Goal: Task Accomplishment & Management: Manage account settings

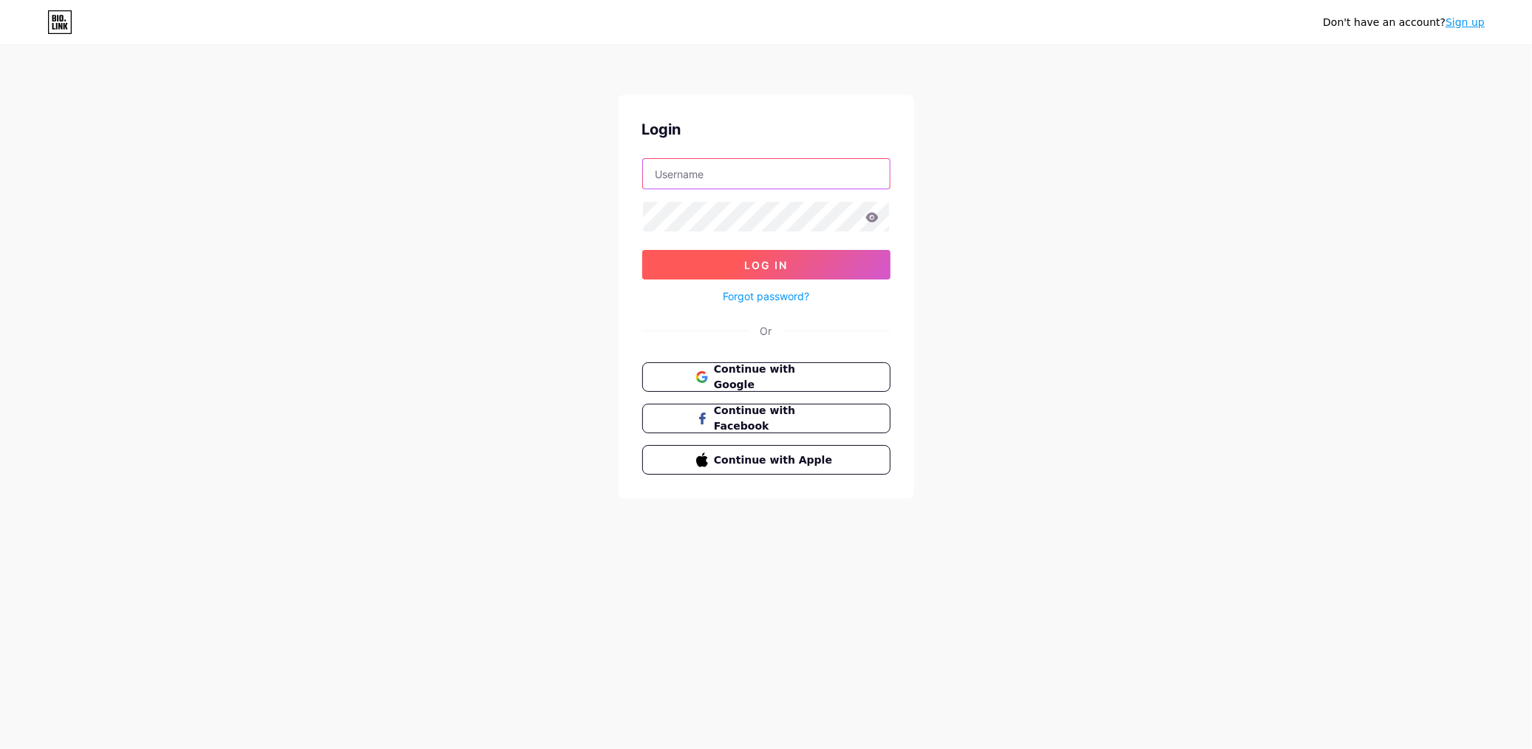
type input "yamix_dg"
click at [796, 275] on button "Log In" at bounding box center [766, 265] width 248 height 30
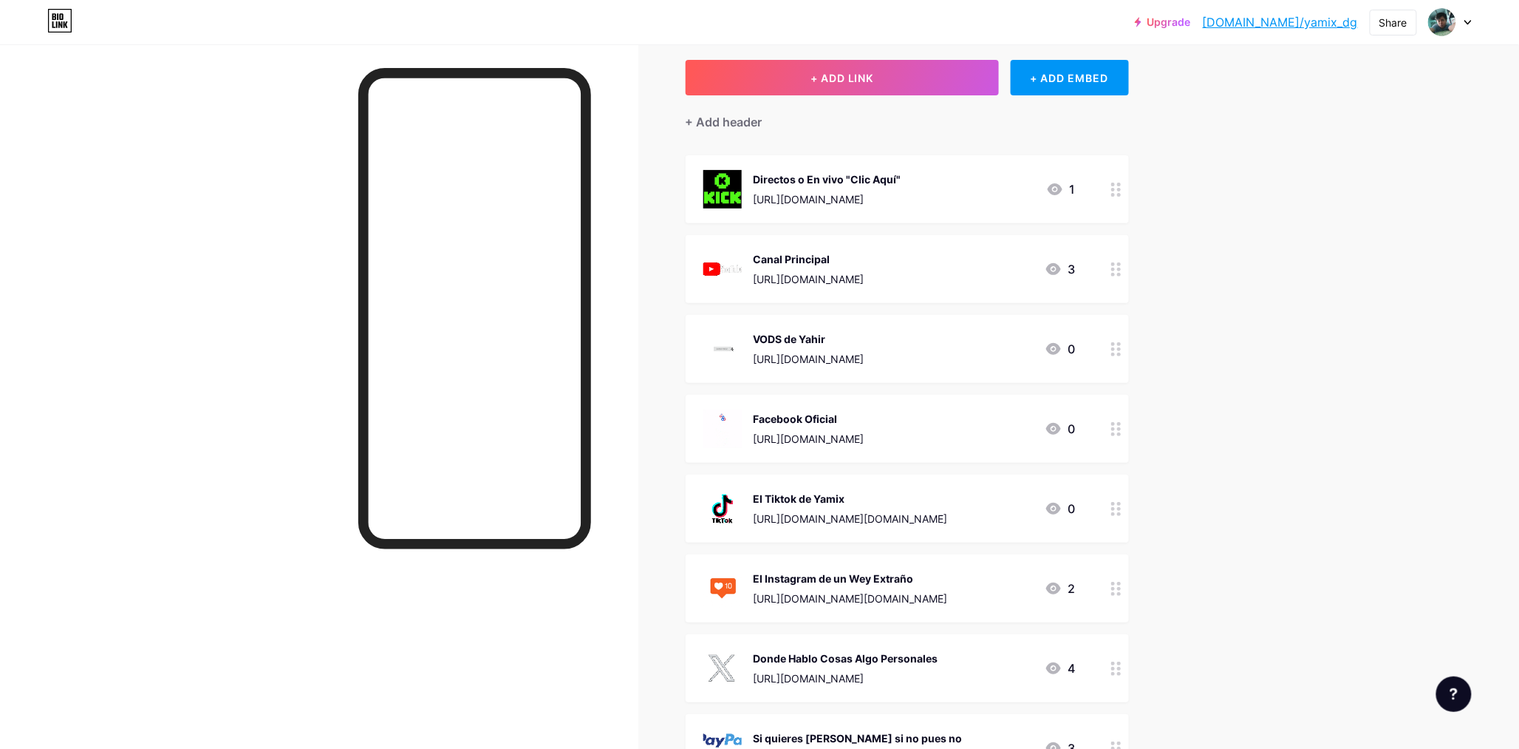
scroll to position [82, 0]
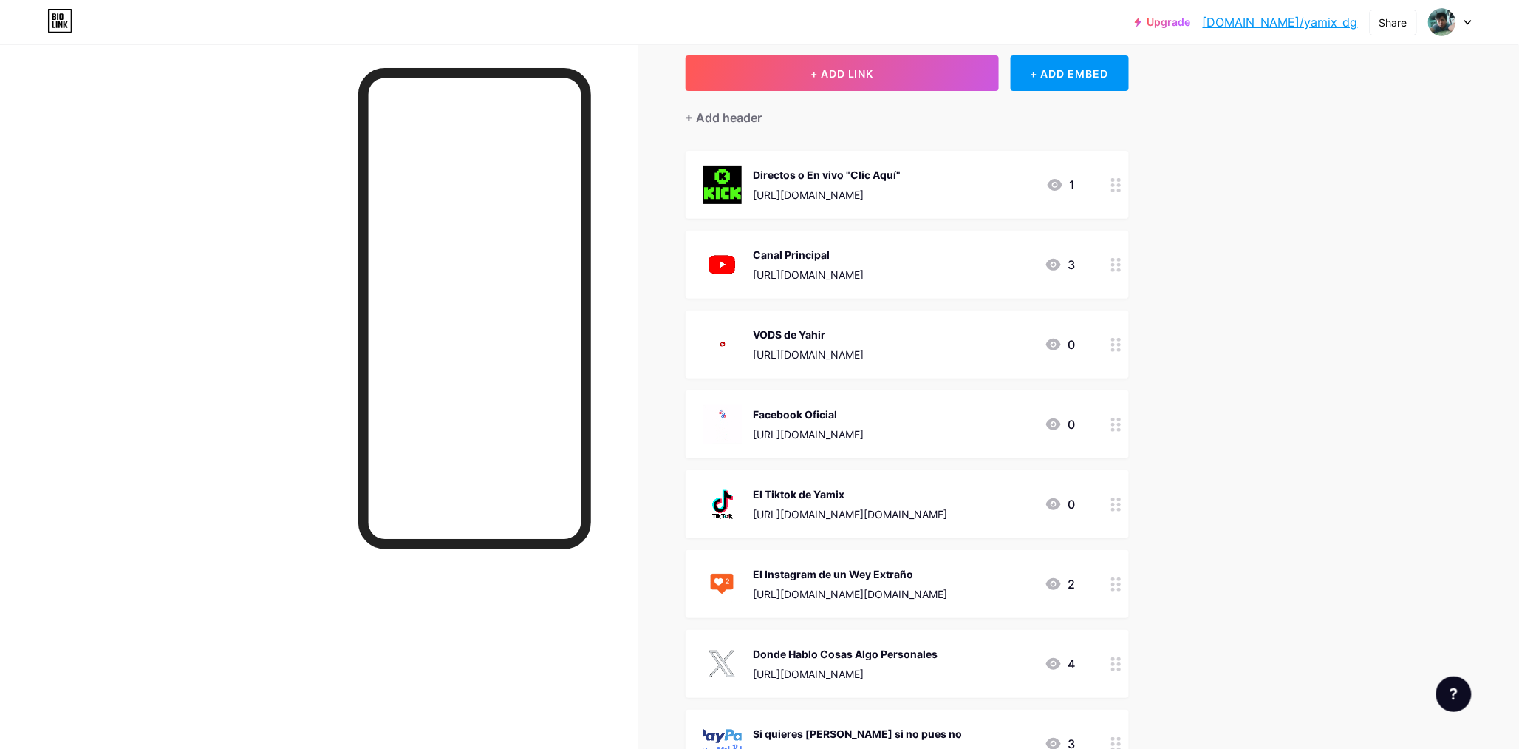
click at [831, 197] on div "[URL][DOMAIN_NAME]" at bounding box center [828, 195] width 148 height 16
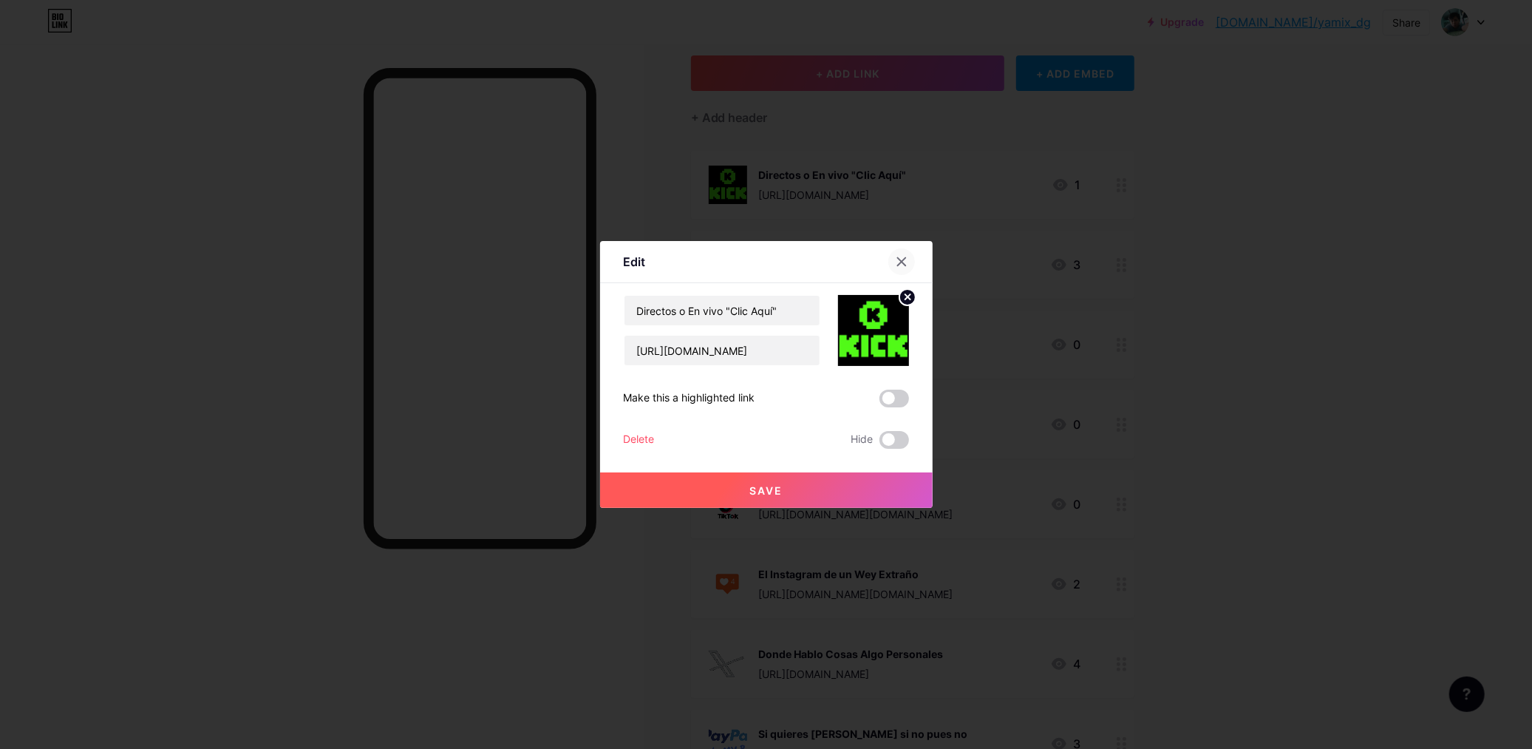
click at [909, 259] on div at bounding box center [901, 261] width 27 height 27
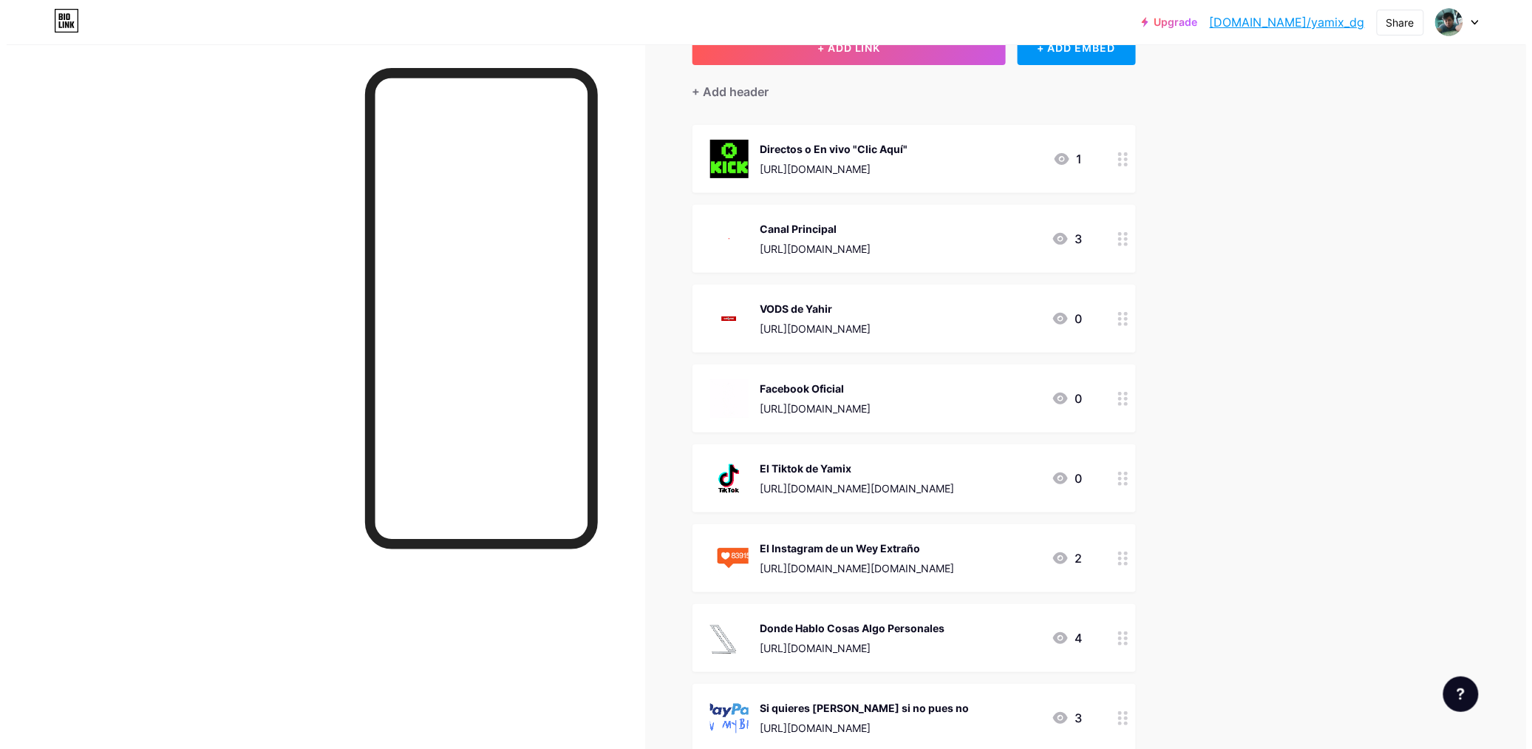
scroll to position [72, 0]
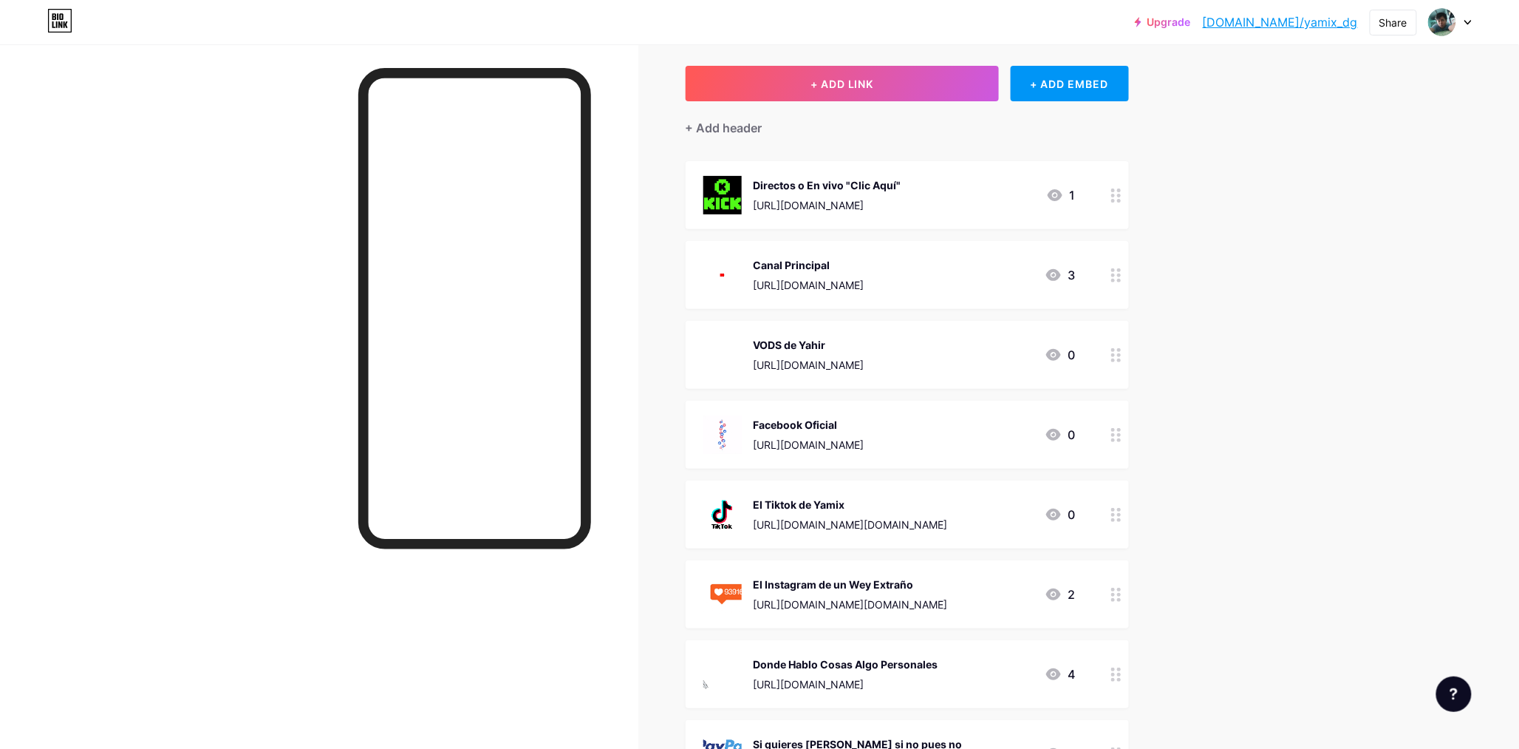
click at [865, 358] on div "[URL][DOMAIN_NAME]" at bounding box center [809, 365] width 111 height 16
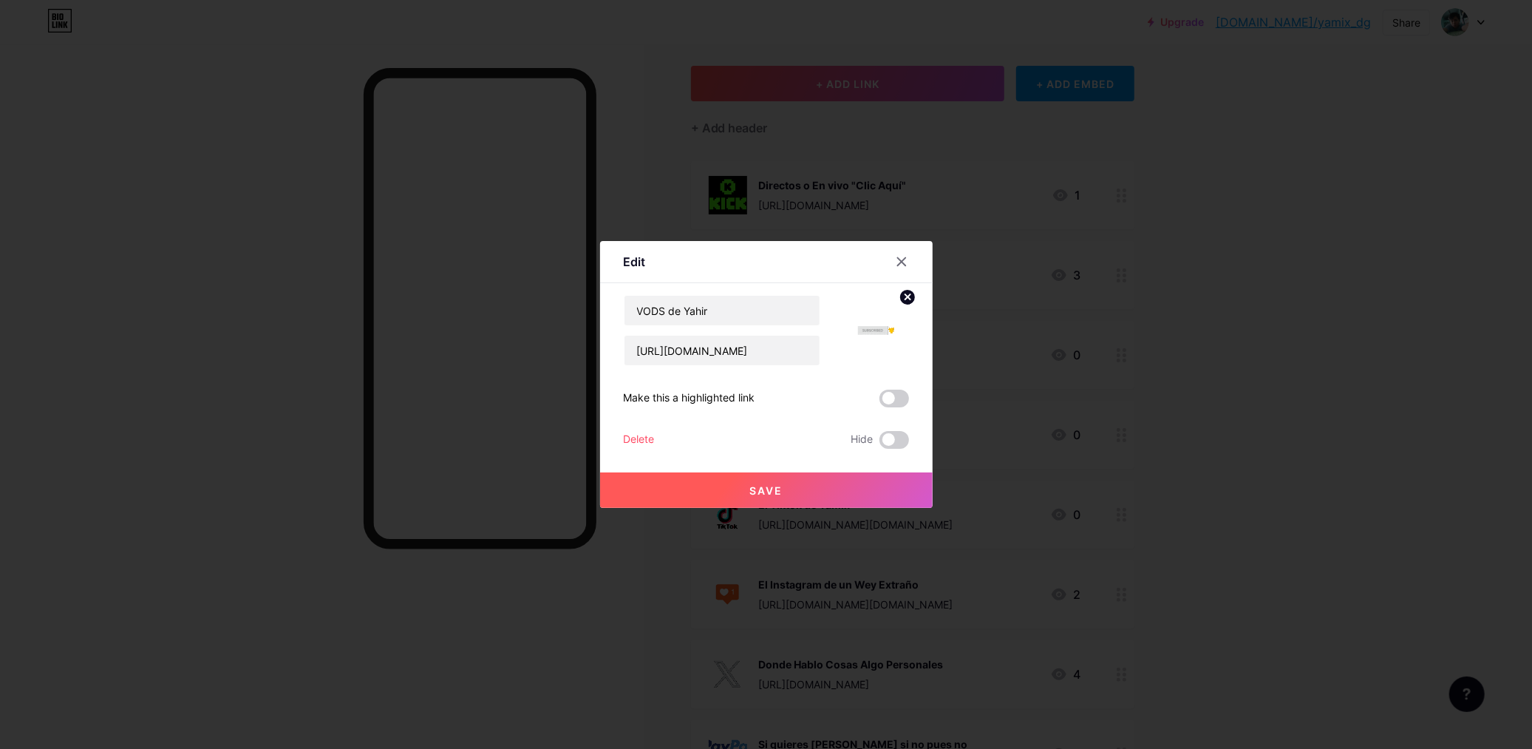
click at [819, 366] on div "VODS de Yahir [URL][DOMAIN_NAME] Make this a highlighted link Delete Hide Save" at bounding box center [766, 372] width 285 height 154
drag, startPoint x: 637, startPoint y: 352, endPoint x: 927, endPoint y: 388, distance: 292.6
click at [927, 388] on div "Edit Content YouTube Play YouTube video without leaving your page. ADD Vimeo Pl…" at bounding box center [766, 374] width 333 height 267
paste input "VOD"
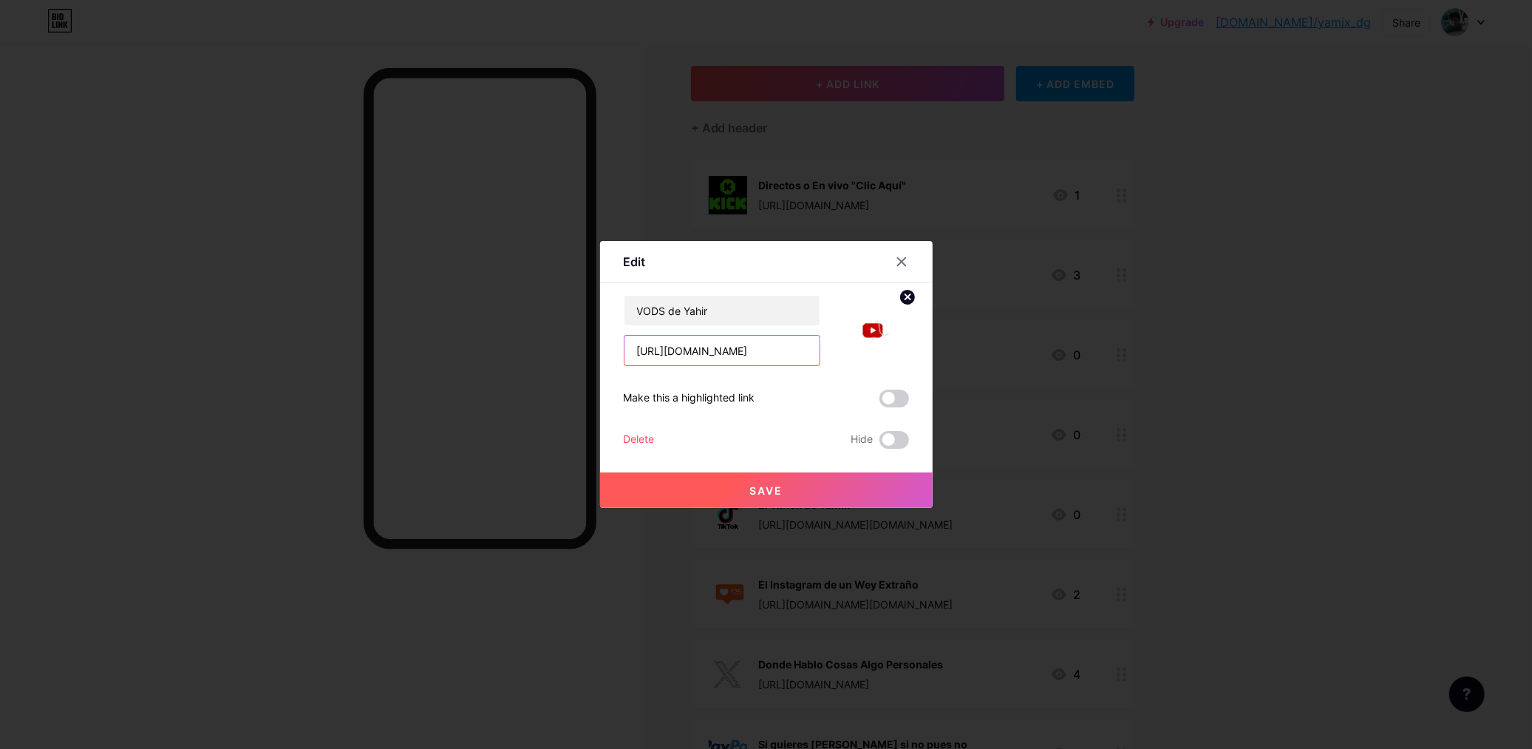
type input "[URL][DOMAIN_NAME]"
click at [777, 481] on button "Save" at bounding box center [766, 489] width 333 height 35
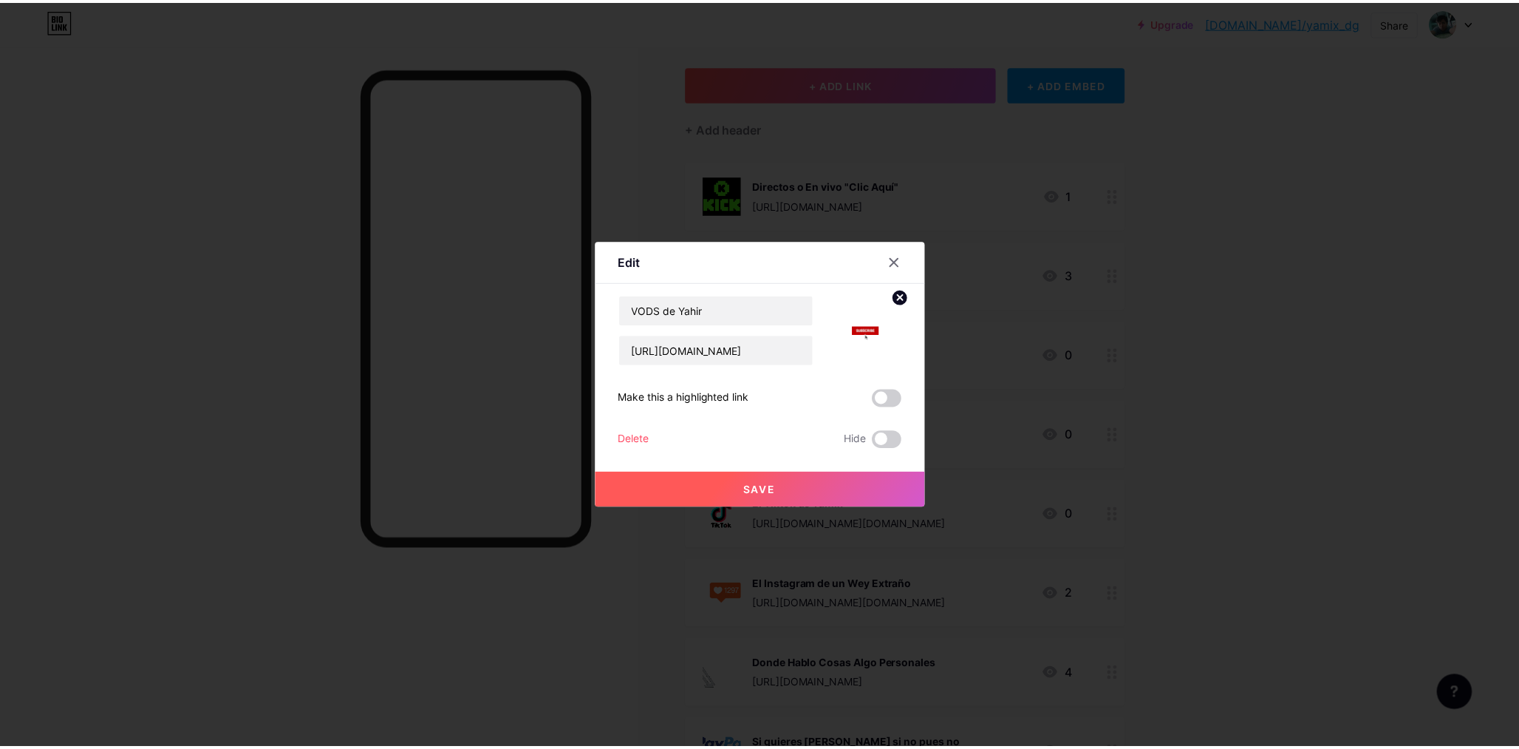
scroll to position [0, 0]
